Goal: Navigation & Orientation: Go to known website

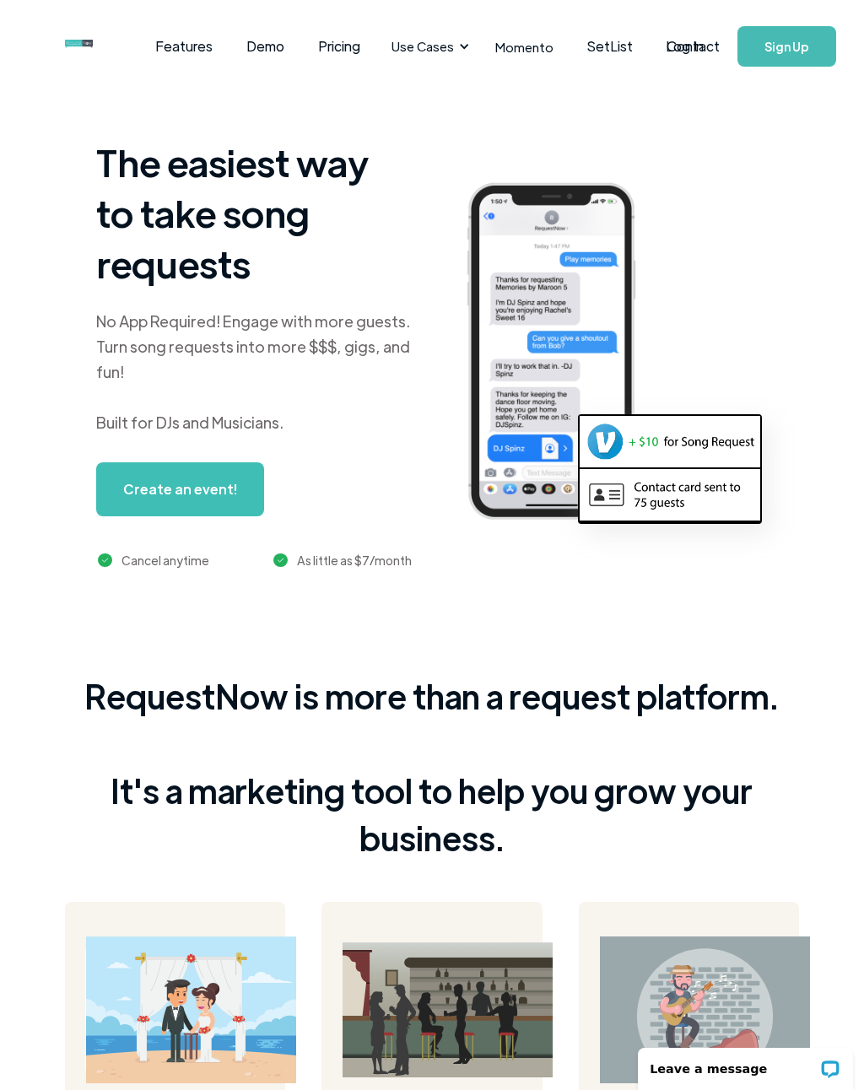
click at [106, 70] on div "Features Demo Pricing Use Cases Wedding + Private Events Karaoke DJs Bar/Club &…" at bounding box center [358, 46] width 587 height 52
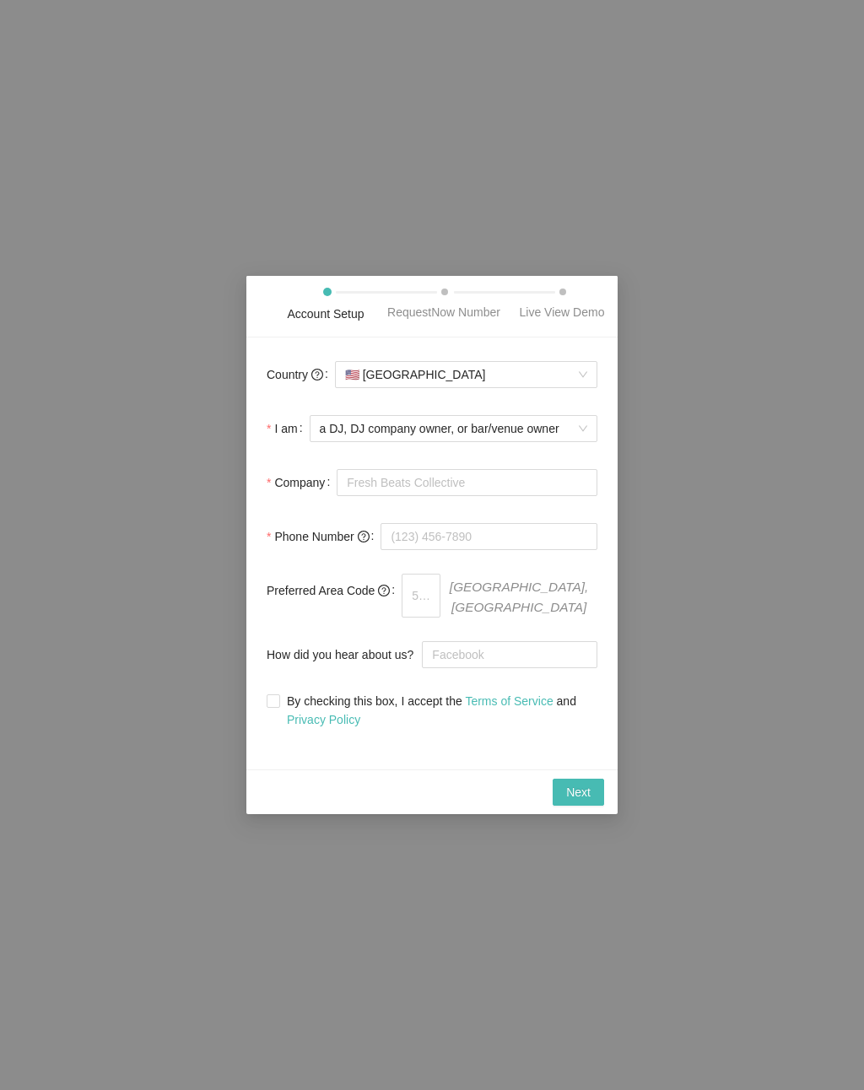
click at [578, 798] on span "Next" at bounding box center [578, 792] width 24 height 19
